Goal: Task Accomplishment & Management: Complete application form

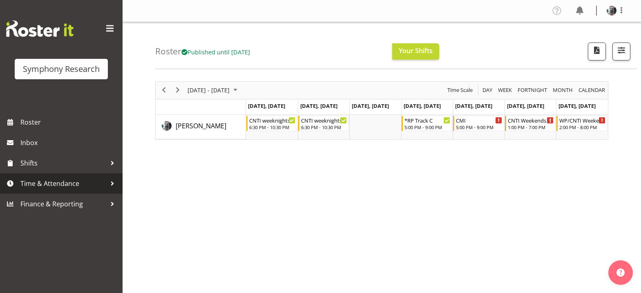
click at [50, 182] on span "Time & Attendance" at bounding box center [63, 183] width 86 height 12
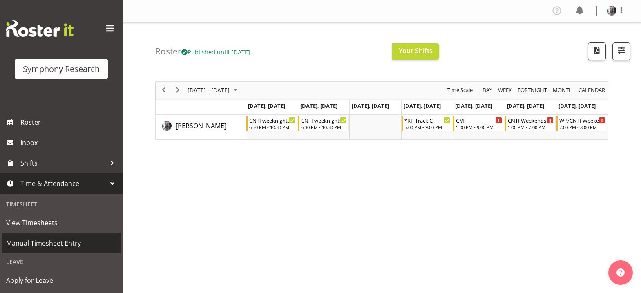
click at [48, 242] on span "Manual Timesheet Entry" at bounding box center [61, 243] width 110 height 12
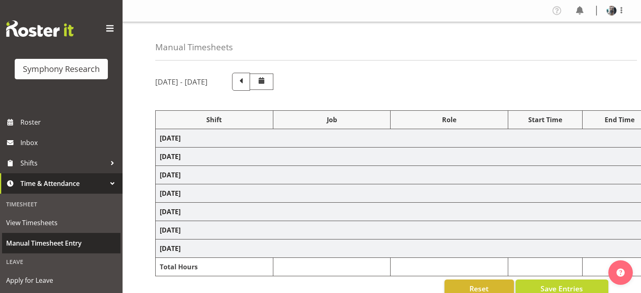
select select "2690"
select select "10732"
select select "47"
select select "2690"
select select "10732"
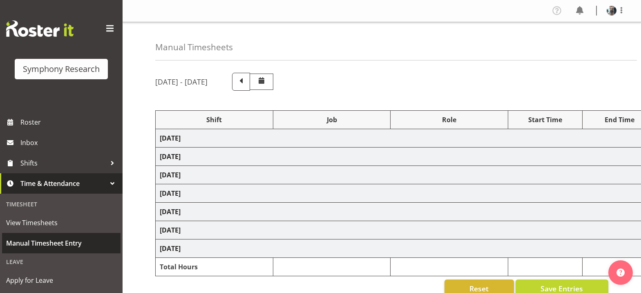
select select "47"
select select "48116"
select select "10485"
select select "47"
select select "2690"
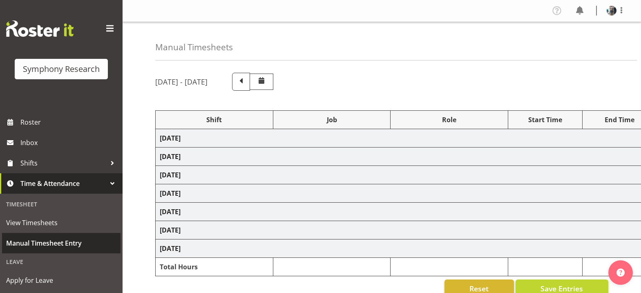
select select "10732"
select select "47"
select select "48116"
select select "10485"
select select "47"
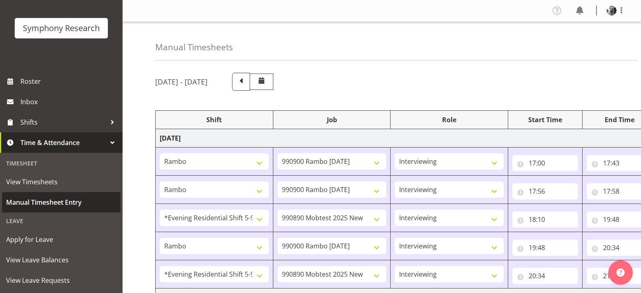
scroll to position [122, 0]
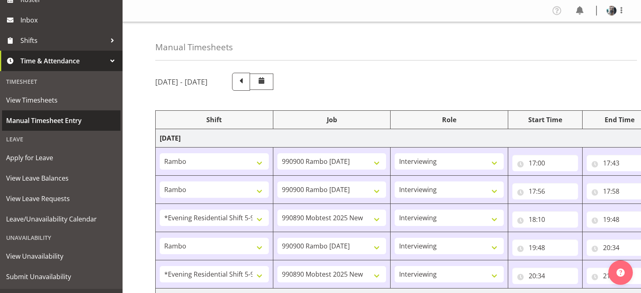
click at [54, 119] on span "Manual Timesheet Entry" at bounding box center [61, 120] width 110 height 12
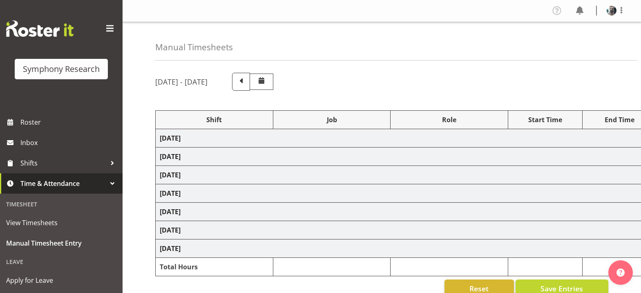
select select "2690"
select select "10732"
select select "47"
select select "2690"
select select "10732"
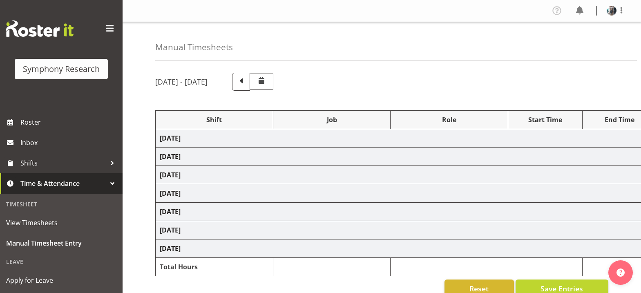
select select "47"
select select "48116"
select select "10485"
select select "47"
select select "2690"
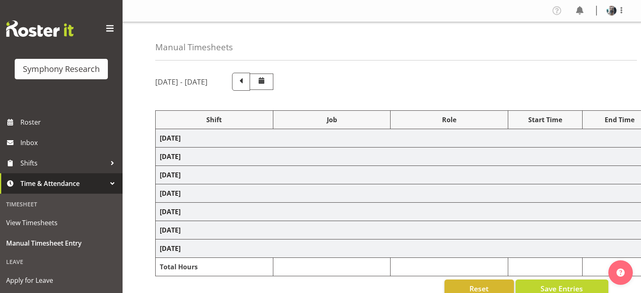
select select "10732"
select select "47"
select select "48116"
select select "10485"
select select "47"
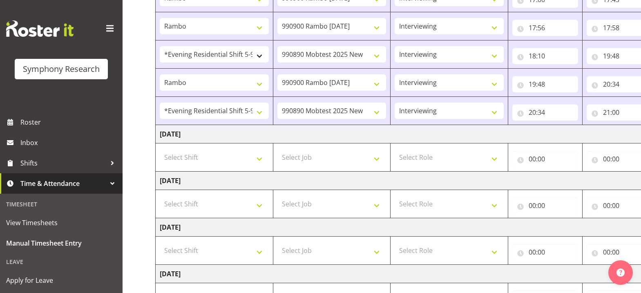
scroll to position [204, 0]
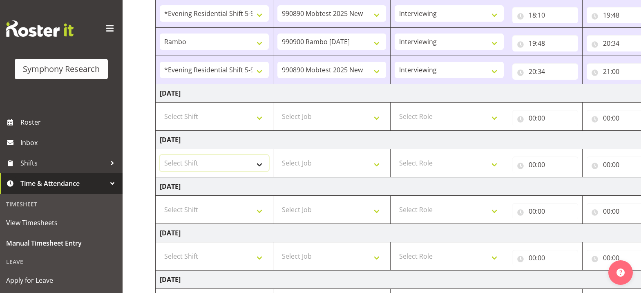
click at [260, 166] on select "Select Shift !!Weekend Residential (Roster IT Shift Label) *Business 9/10am ~ 4…" at bounding box center [214, 163] width 109 height 16
select select "56692"
click at [160, 155] on select "Select Shift !!Weekend Residential (Roster IT Shift Label) *Business 9/10am ~ 4…" at bounding box center [214, 163] width 109 height 16
click at [376, 164] on select "Select Job 550060 IF Admin 553492 World Poll Aus Wave 2 Main 2025 553493 World …" at bounding box center [331, 163] width 109 height 16
select select "10499"
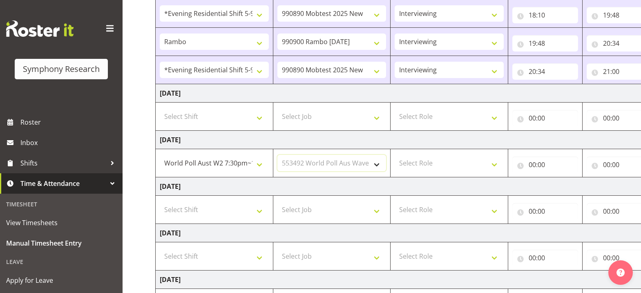
click at [277, 155] on select "Select Job 550060 IF Admin 553492 World Poll Aus Wave 2 Main 2025 553493 World …" at bounding box center [331, 163] width 109 height 16
click at [493, 165] on select "Select Role Briefing Interviewing" at bounding box center [448, 163] width 109 height 16
select select "47"
click at [394, 155] on select "Select Role Briefing Interviewing" at bounding box center [448, 163] width 109 height 16
click at [534, 166] on input "00:00" at bounding box center [545, 164] width 66 height 16
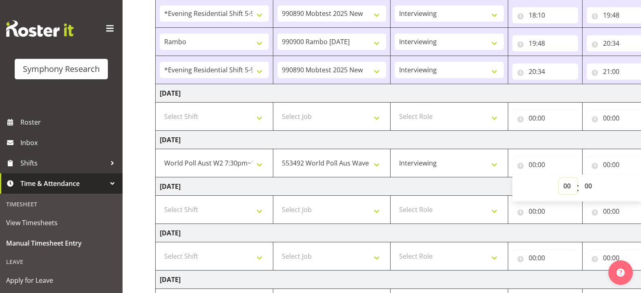
click at [565, 187] on select "00 01 02 03 04 05 06 07 08 09 10 11 12 13 14 15 16 17 18 19 20 21 22 23" at bounding box center [568, 186] width 18 height 16
select select "18"
click at [559, 178] on select "00 01 02 03 04 05 06 07 08 09 10 11 12 13 14 15 16 17 18 19 20 21 22 23" at bounding box center [568, 186] width 18 height 16
type input "18:00"
click at [586, 185] on select "00 01 02 03 04 05 06 07 08 09 10 11 12 13 14 15 16 17 18 19 20 21 22 23 24 25 2…" at bounding box center [589, 186] width 18 height 16
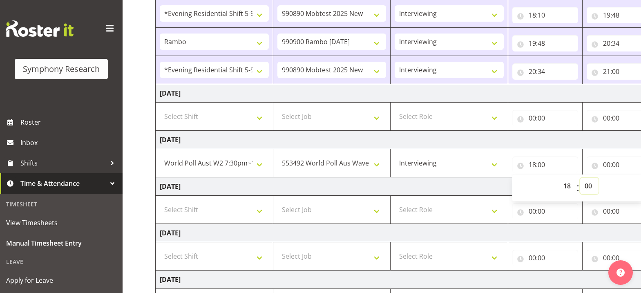
select select "30"
click at [606, 166] on input "00:00" at bounding box center [619, 164] width 66 height 16
type input "18:30"
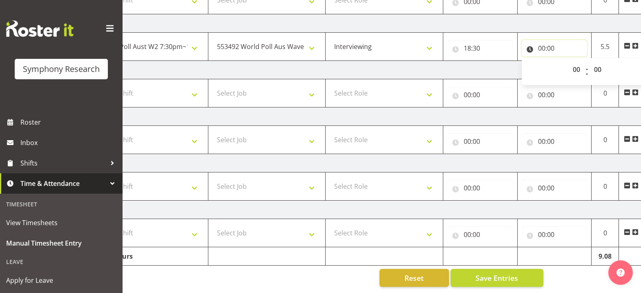
scroll to position [0, 86]
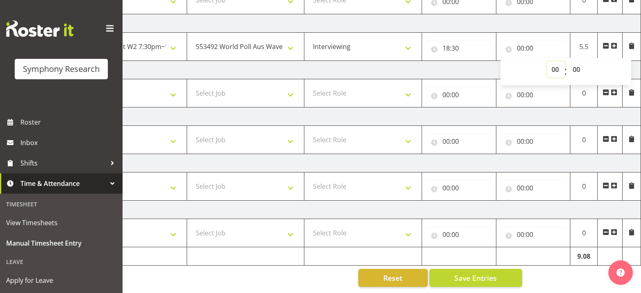
click at [556, 64] on select "00 01 02 03 04 05 06 07 08 09 10 11 12 13 14 15 16 17 18 19 20 21 22 23" at bounding box center [556, 69] width 18 height 16
select select "22"
click at [575, 65] on select "00 01 02 03 04 05 06 07 08 09 10 11 12 13 14 15 16 17 18 19 20 21 22 23 24 25 2…" at bounding box center [577, 69] width 18 height 16
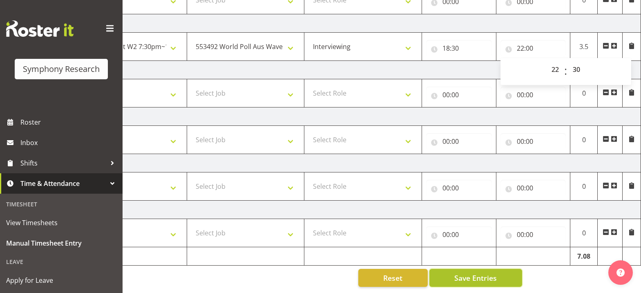
click at [483, 274] on span "Save Entries" at bounding box center [475, 277] width 42 height 11
type input "22:30"
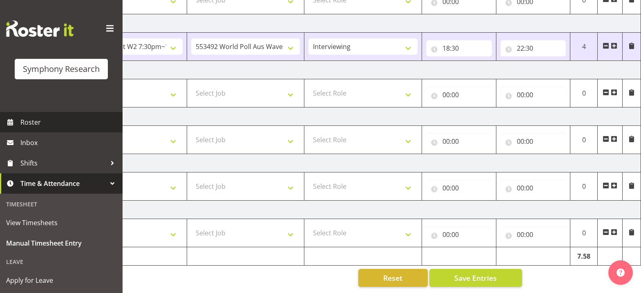
click at [33, 121] on span "Roster" at bounding box center [69, 122] width 98 height 12
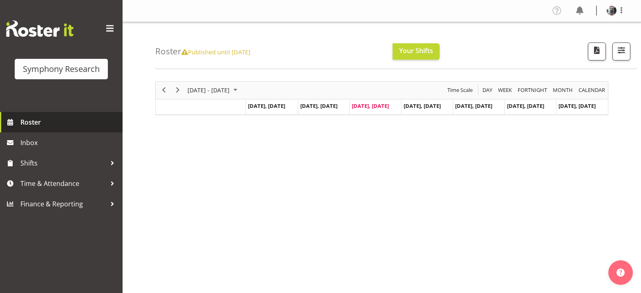
click at [56, 124] on span "Roster" at bounding box center [69, 122] width 98 height 12
